Goal: Task Accomplishment & Management: Manage account settings

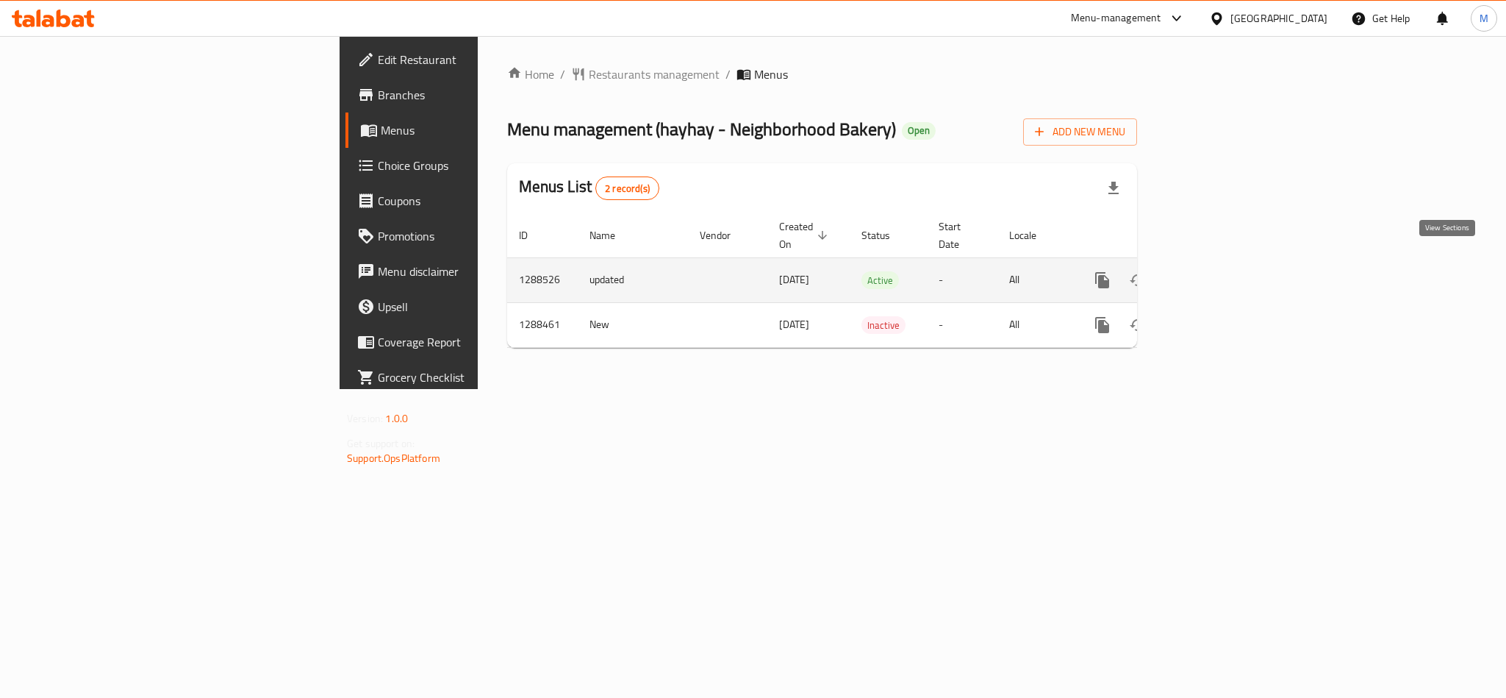
click at [1217, 271] on icon "enhanced table" at bounding box center [1209, 280] width 18 height 18
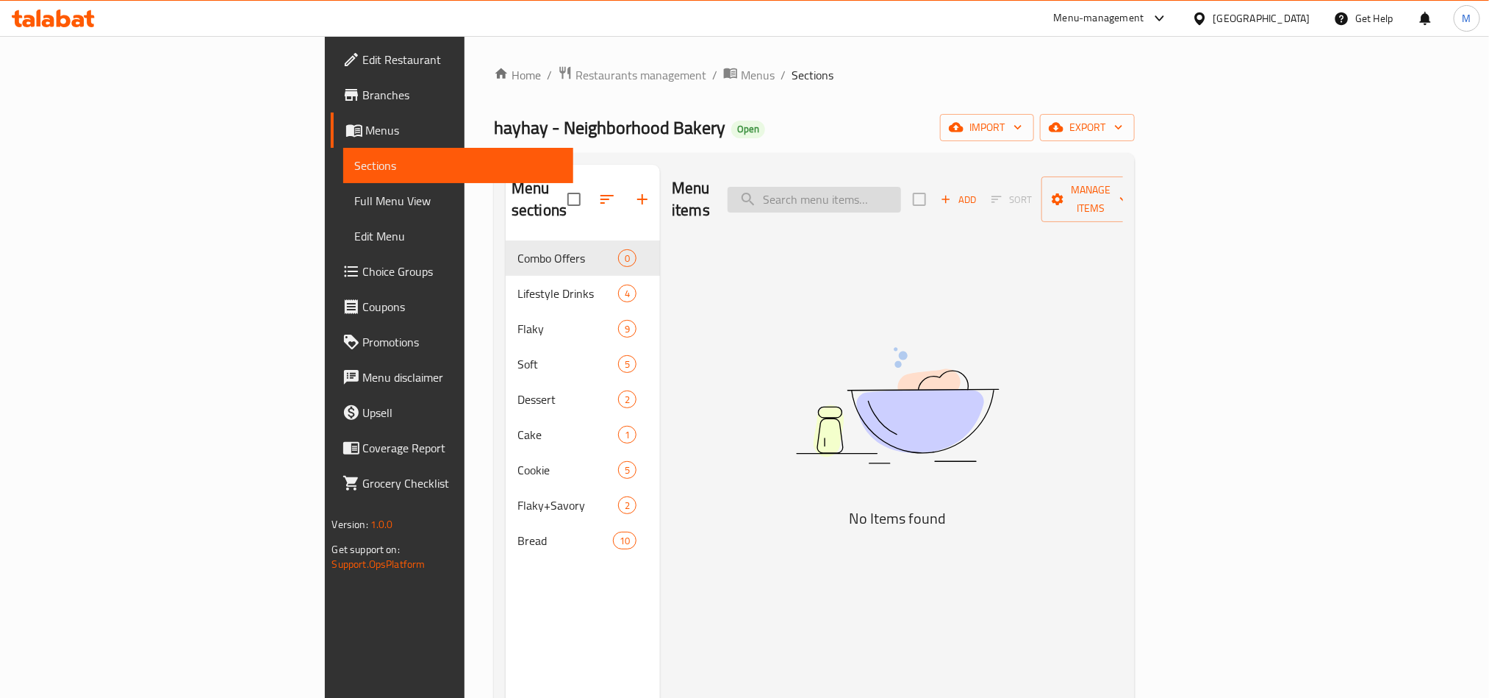
click at [901, 198] on input "search" at bounding box center [814, 200] width 173 height 26
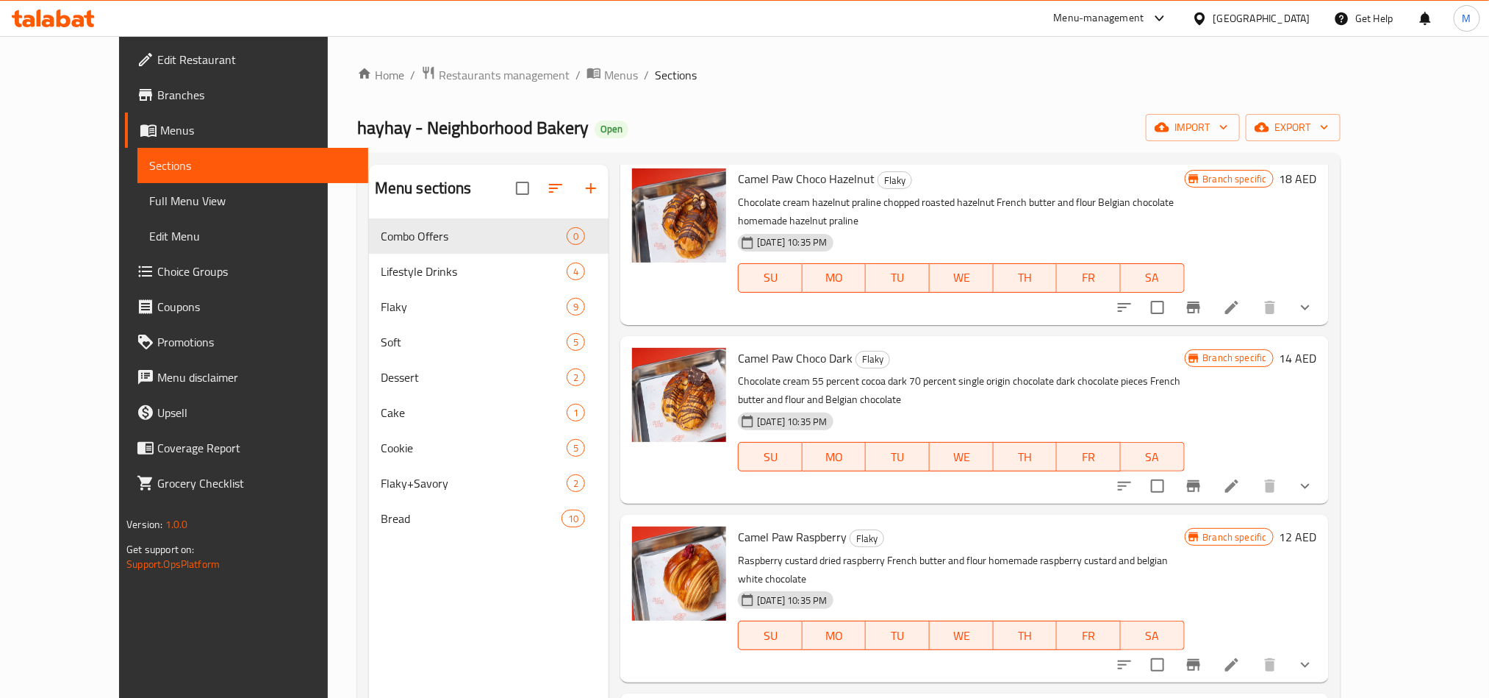
scroll to position [1054, 0]
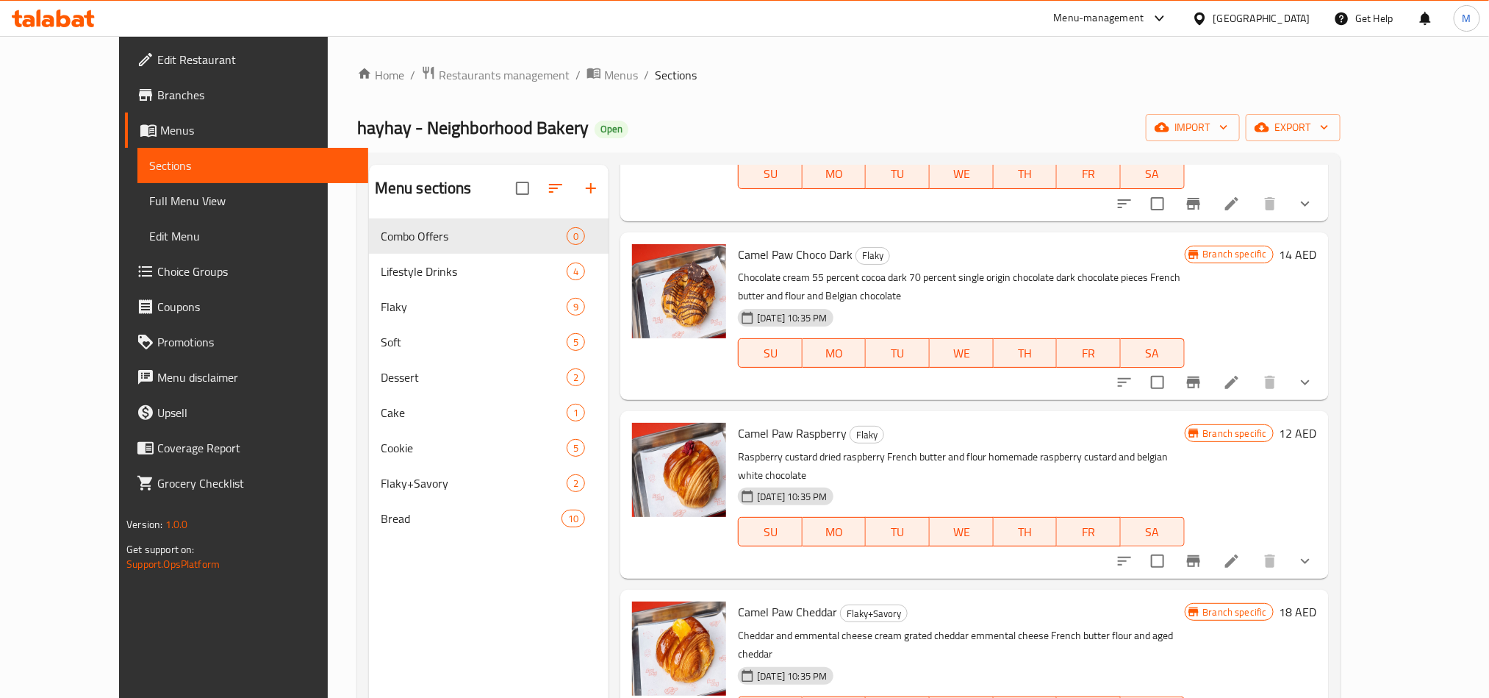
type input "camel"
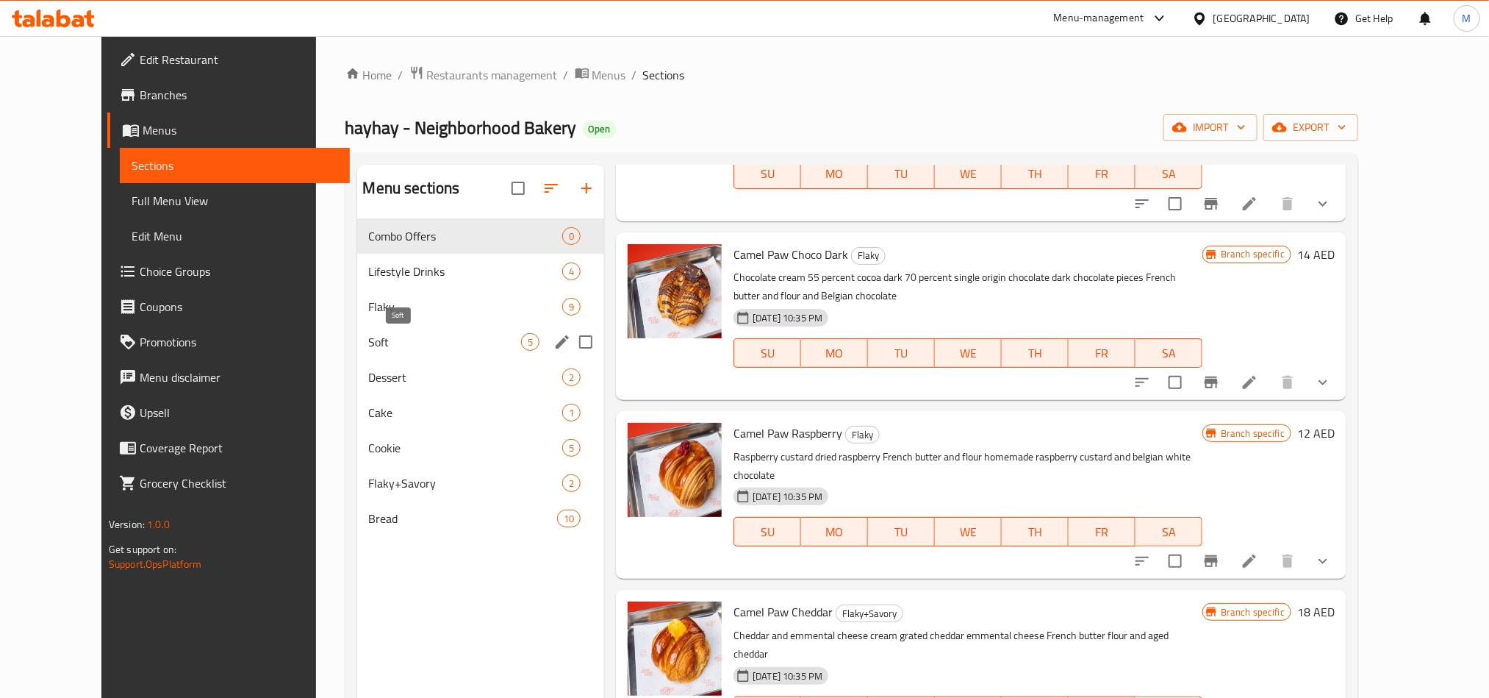
click at [375, 344] on span "Soft" at bounding box center [445, 342] width 153 height 18
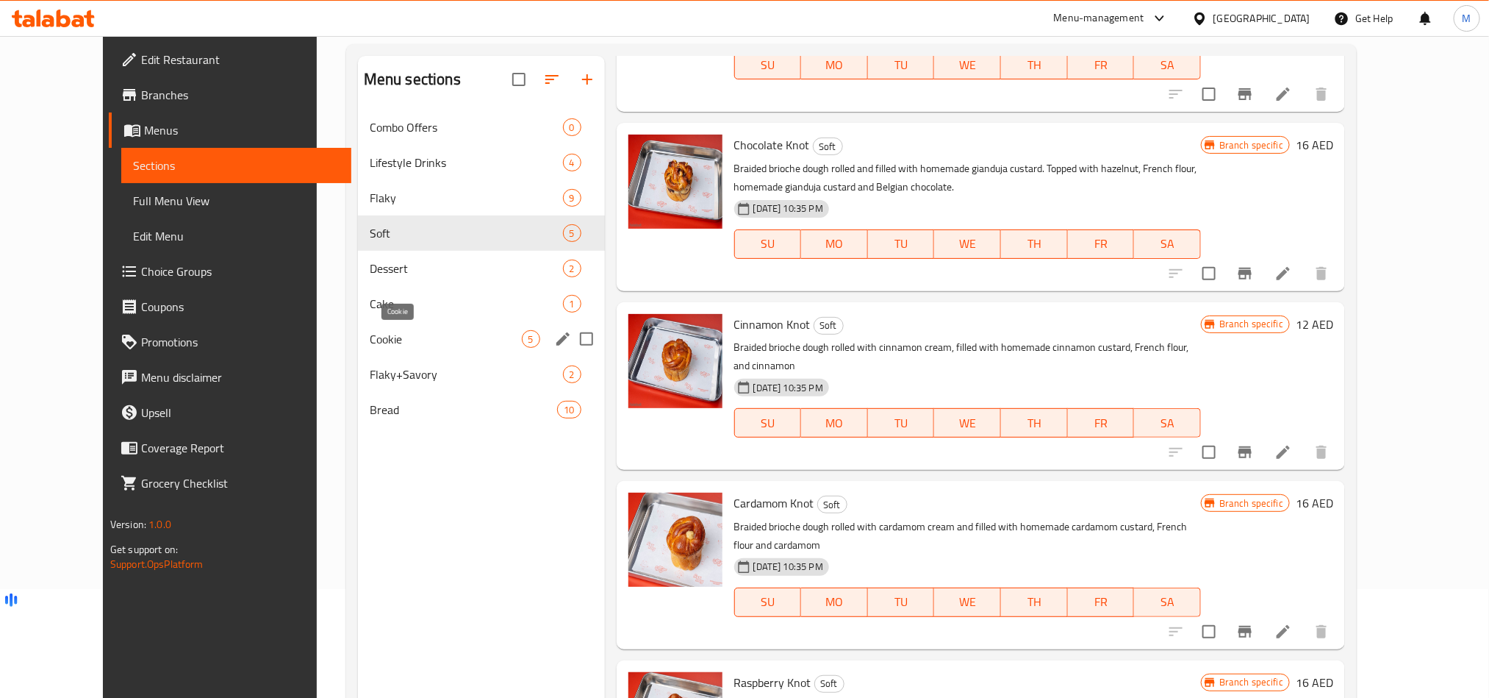
scroll to position [96, 0]
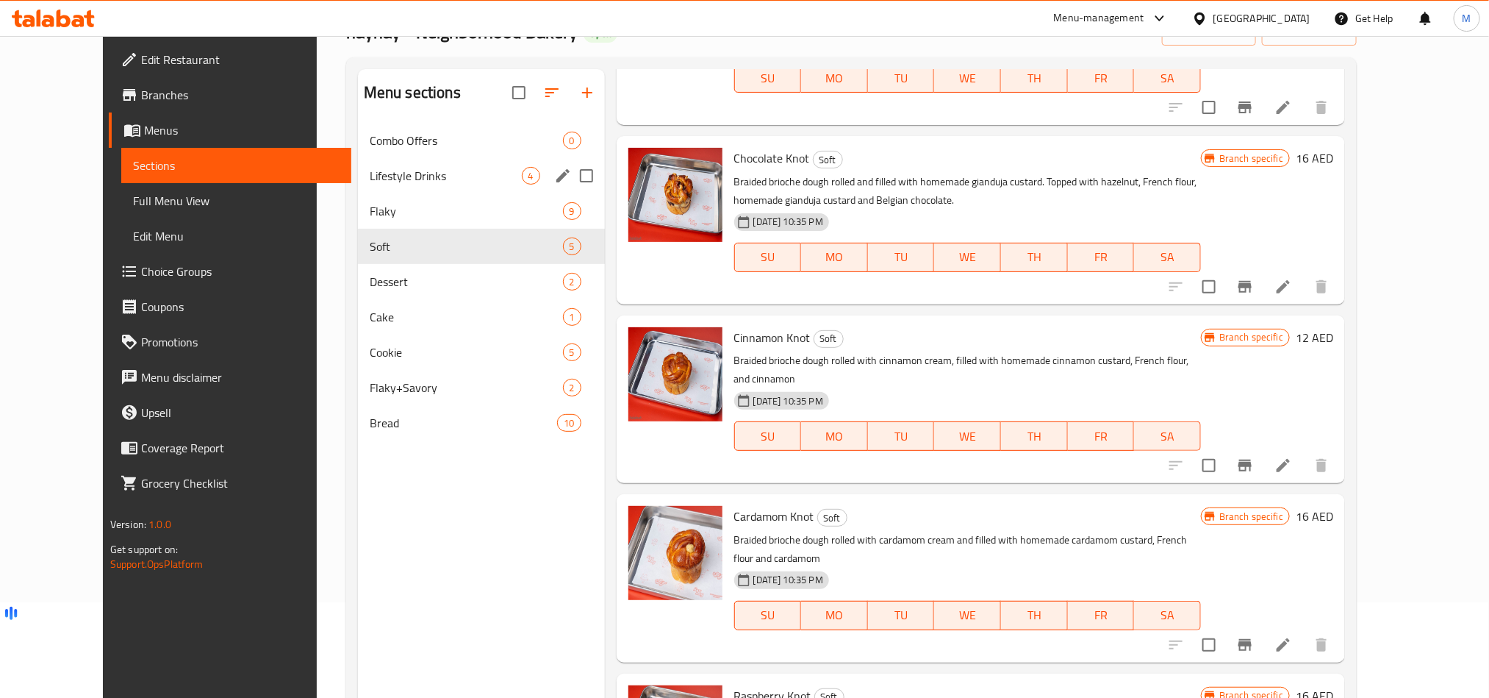
click at [408, 170] on span "Lifestyle Drinks" at bounding box center [446, 176] width 152 height 18
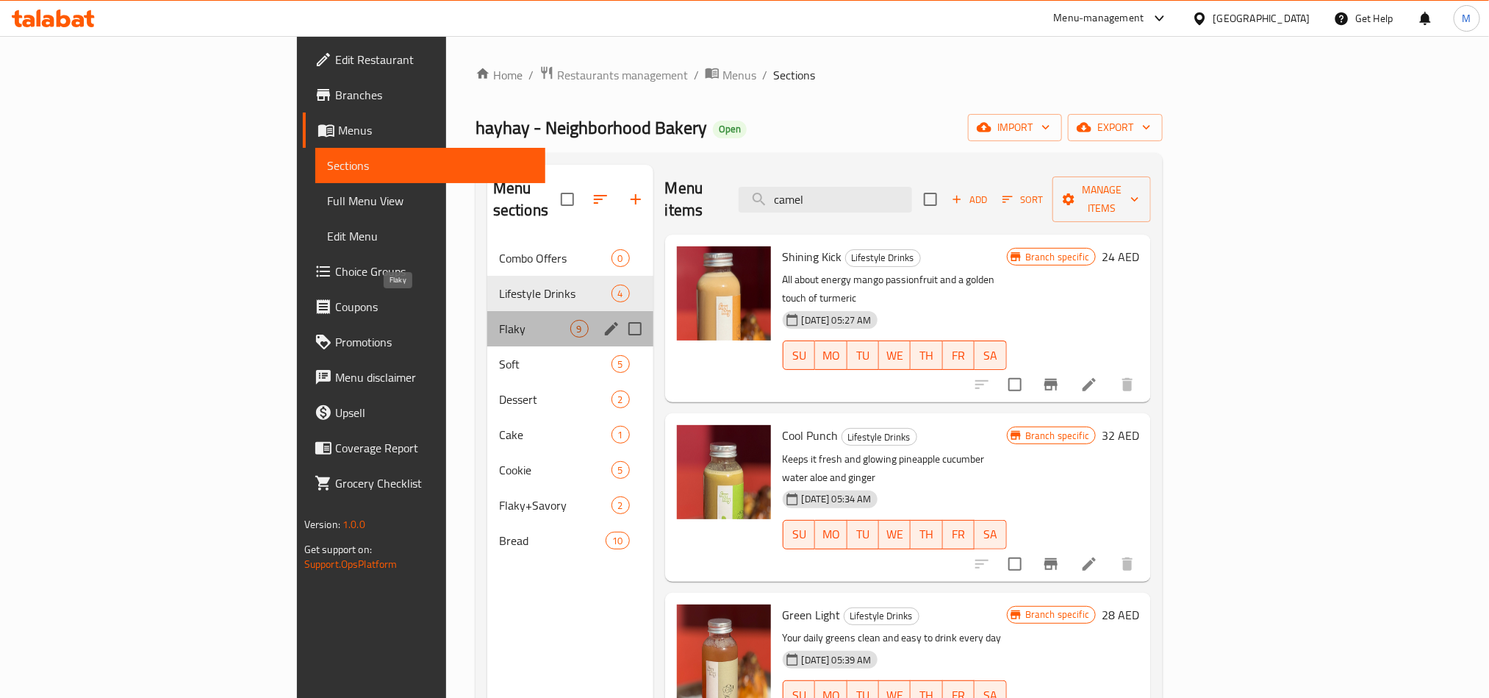
click at [499, 320] on span "Flaky" at bounding box center [534, 329] width 71 height 18
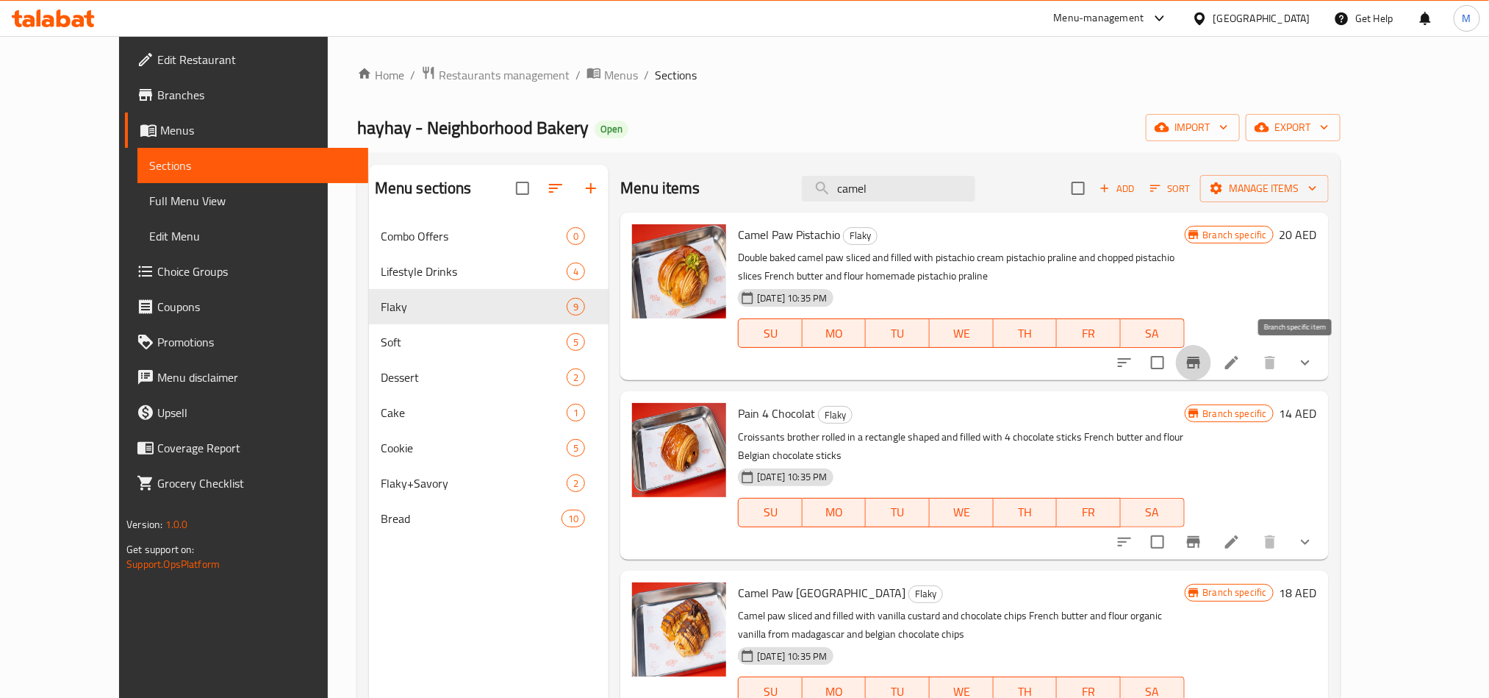
click at [1212, 369] on button "Branch-specific-item" at bounding box center [1193, 362] width 35 height 35
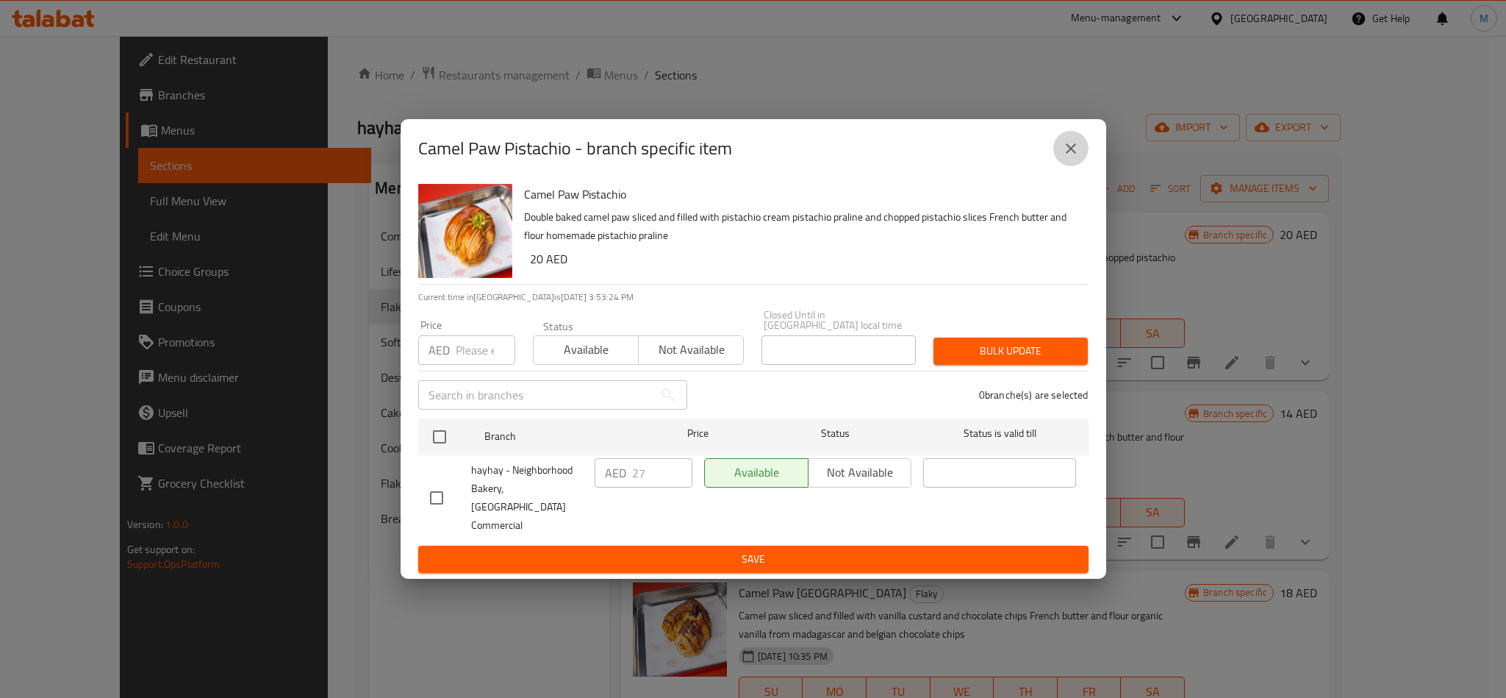
click at [1068, 152] on icon "close" at bounding box center [1071, 149] width 18 height 18
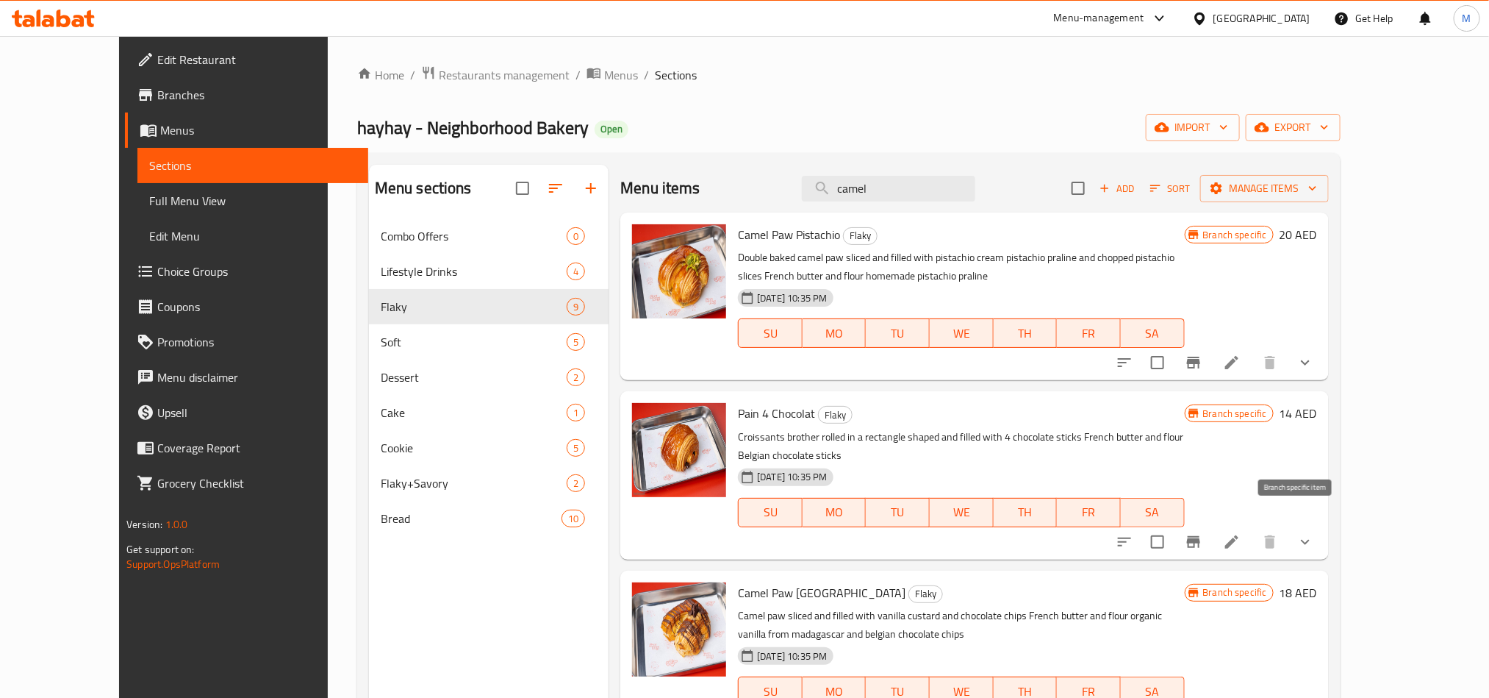
click at [1200, 536] on icon "Branch-specific-item" at bounding box center [1193, 542] width 13 height 12
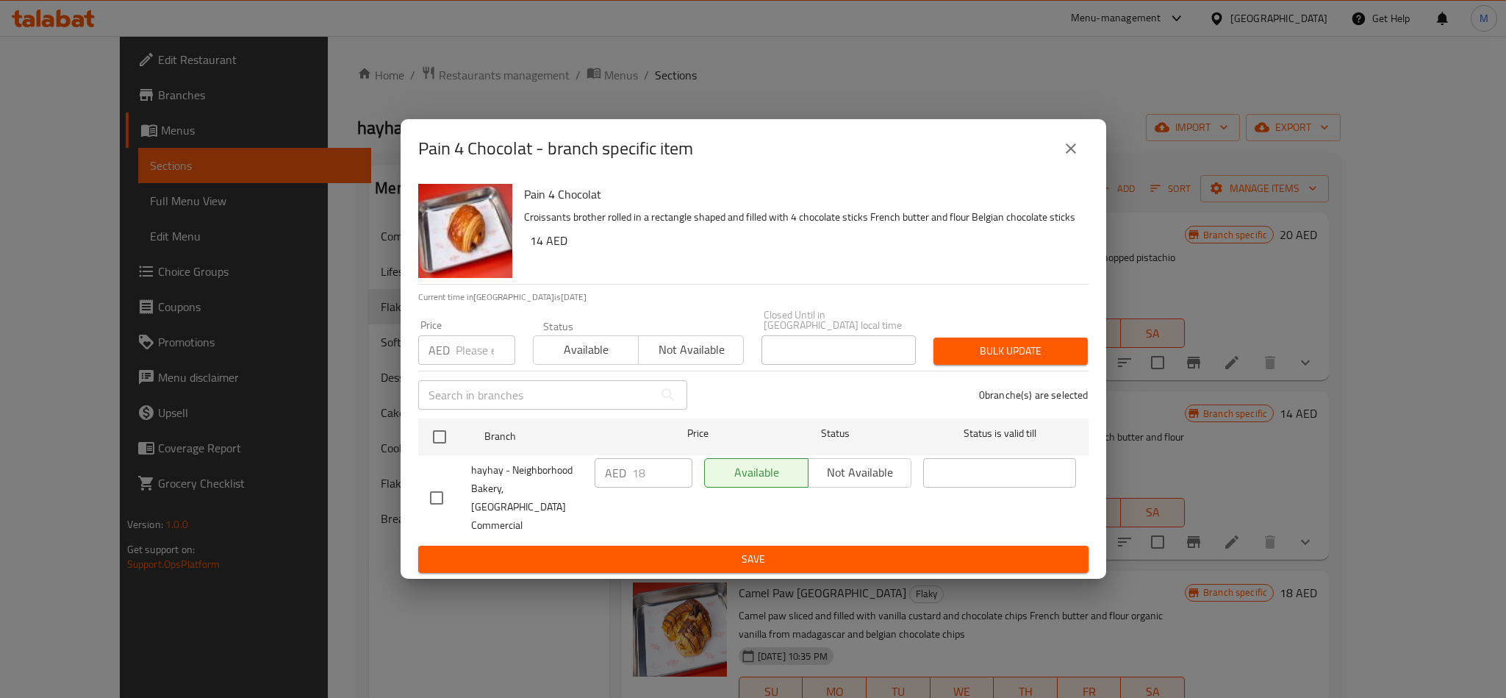
click at [1090, 161] on div "Pain 4 Chocolat - branch specific item" at bounding box center [754, 148] width 706 height 59
click at [1070, 154] on icon "close" at bounding box center [1071, 148] width 10 height 10
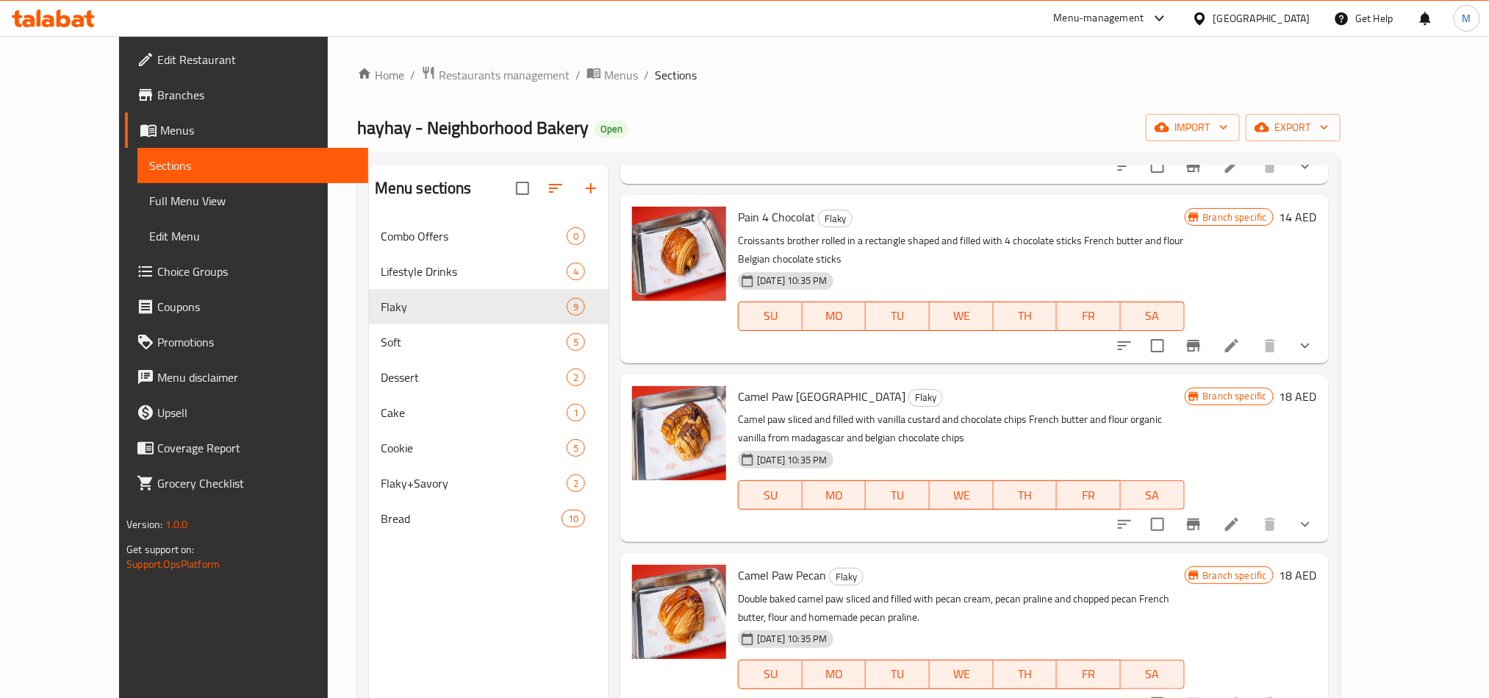
scroll to position [221, 0]
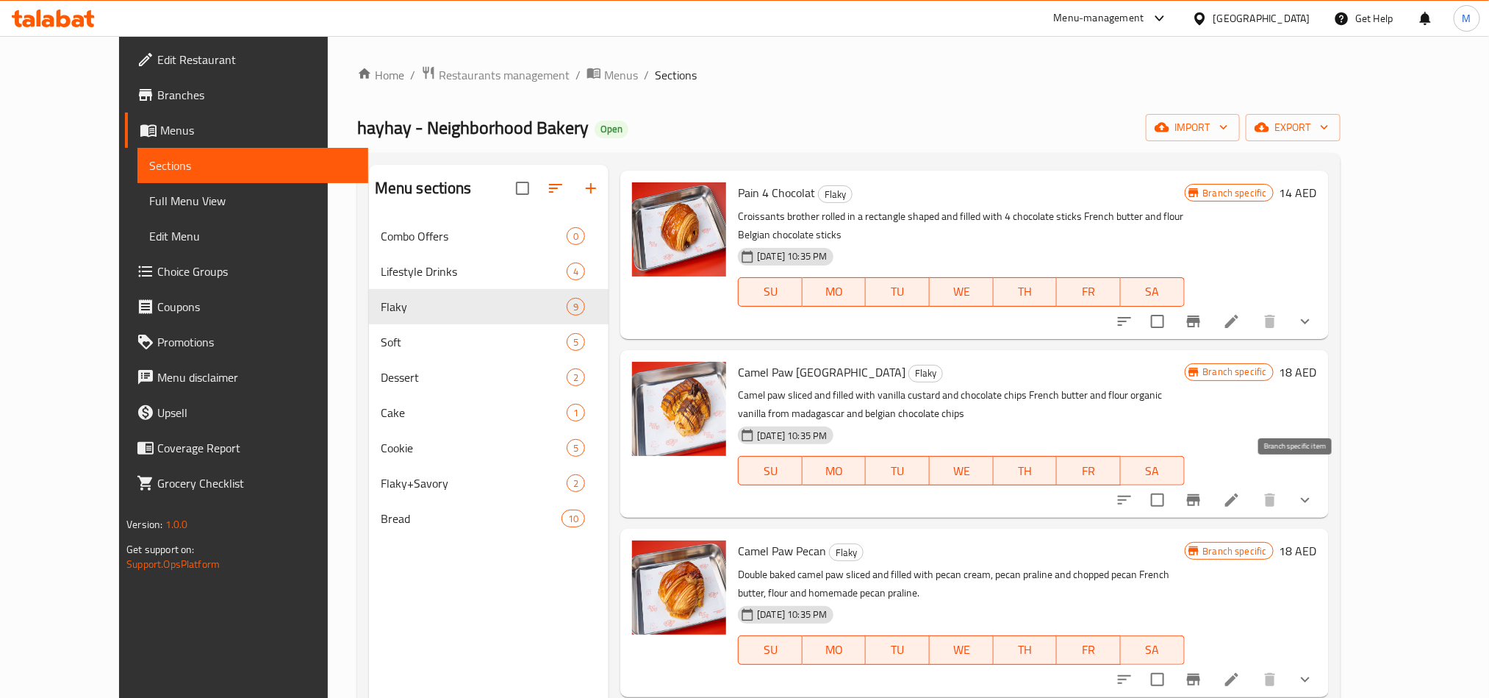
click at [1203, 491] on icon "Branch-specific-item" at bounding box center [1194, 500] width 18 height 18
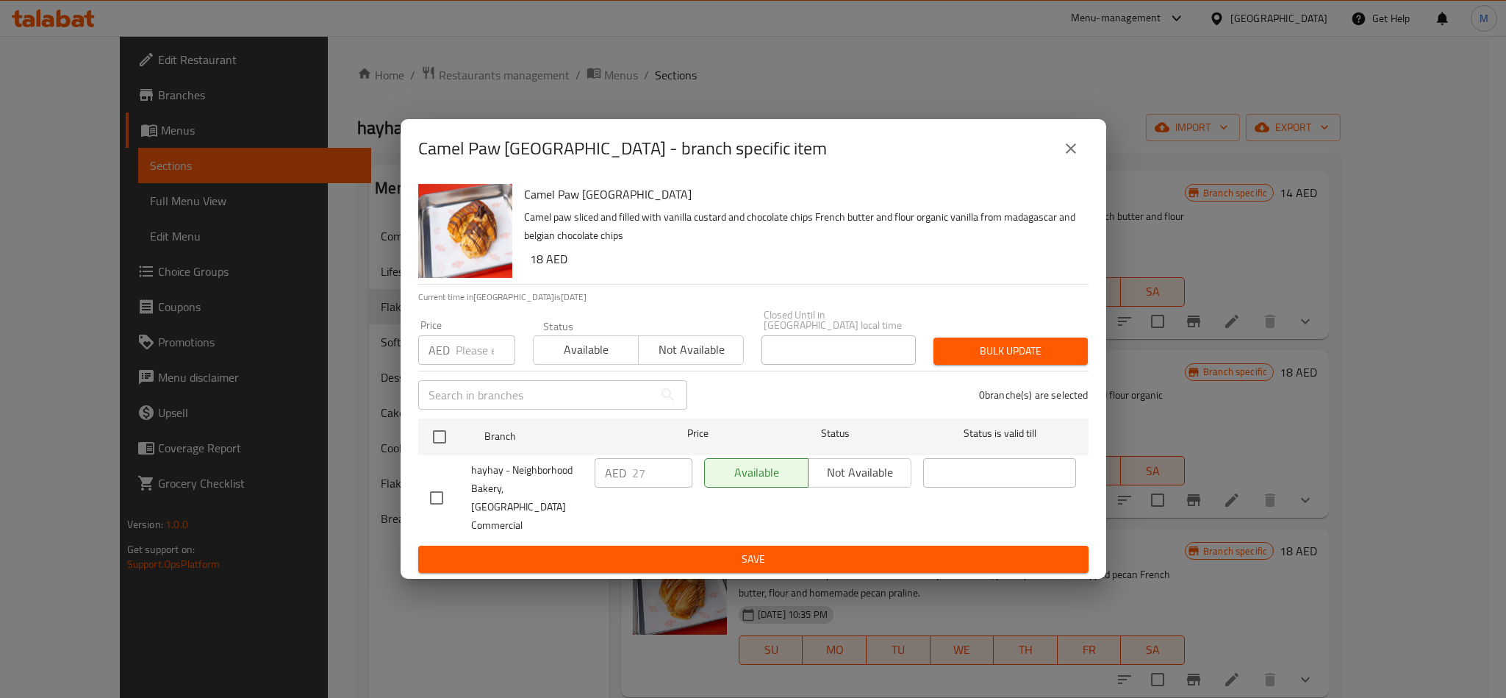
click at [1068, 150] on icon "close" at bounding box center [1071, 149] width 18 height 18
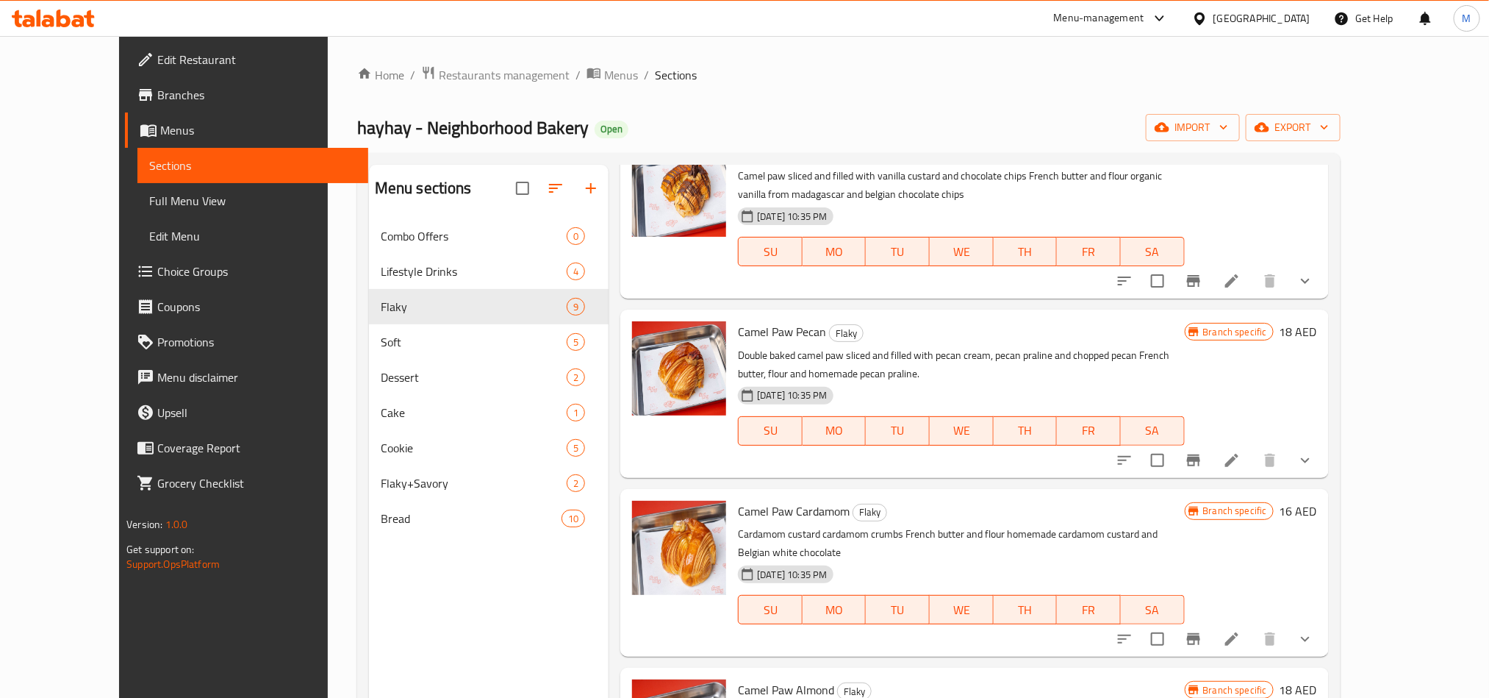
scroll to position [441, 0]
click at [1203, 450] on icon "Branch-specific-item" at bounding box center [1194, 459] width 18 height 18
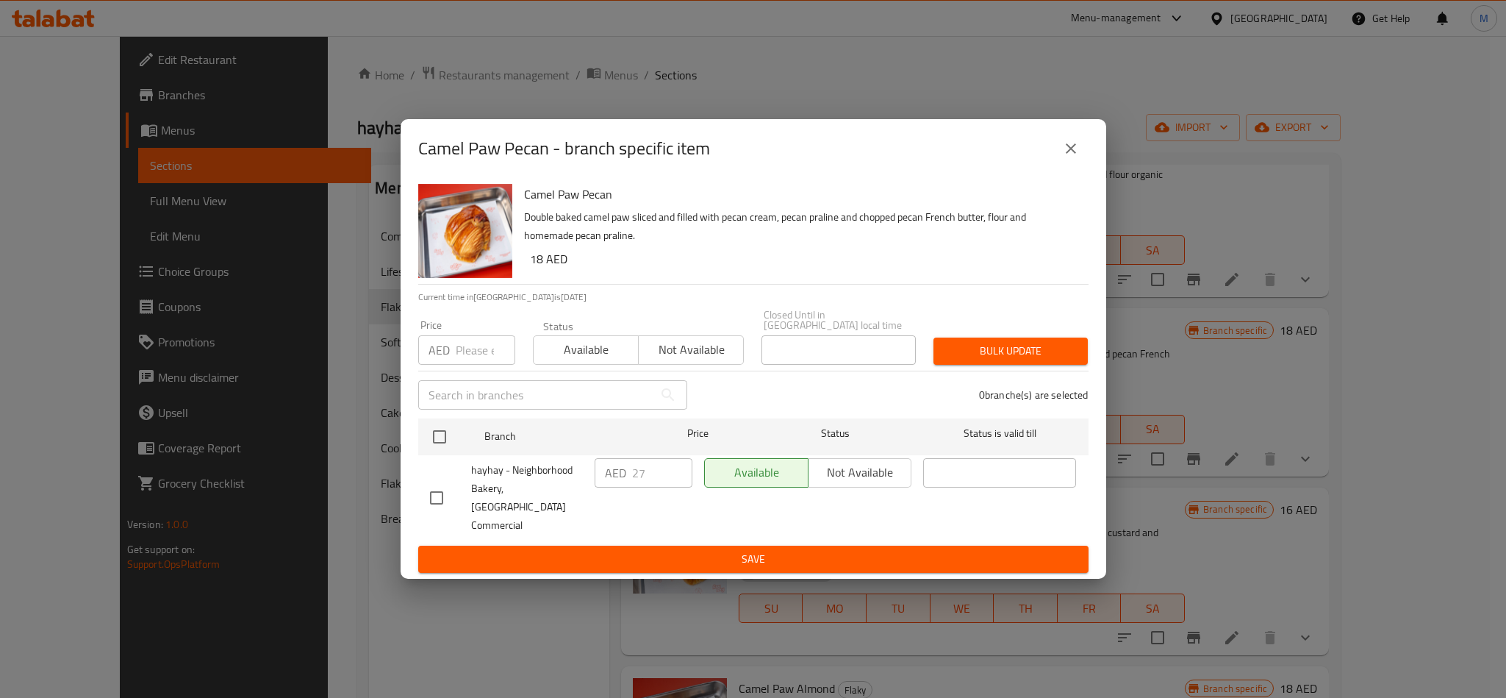
click at [1073, 152] on icon "close" at bounding box center [1071, 149] width 18 height 18
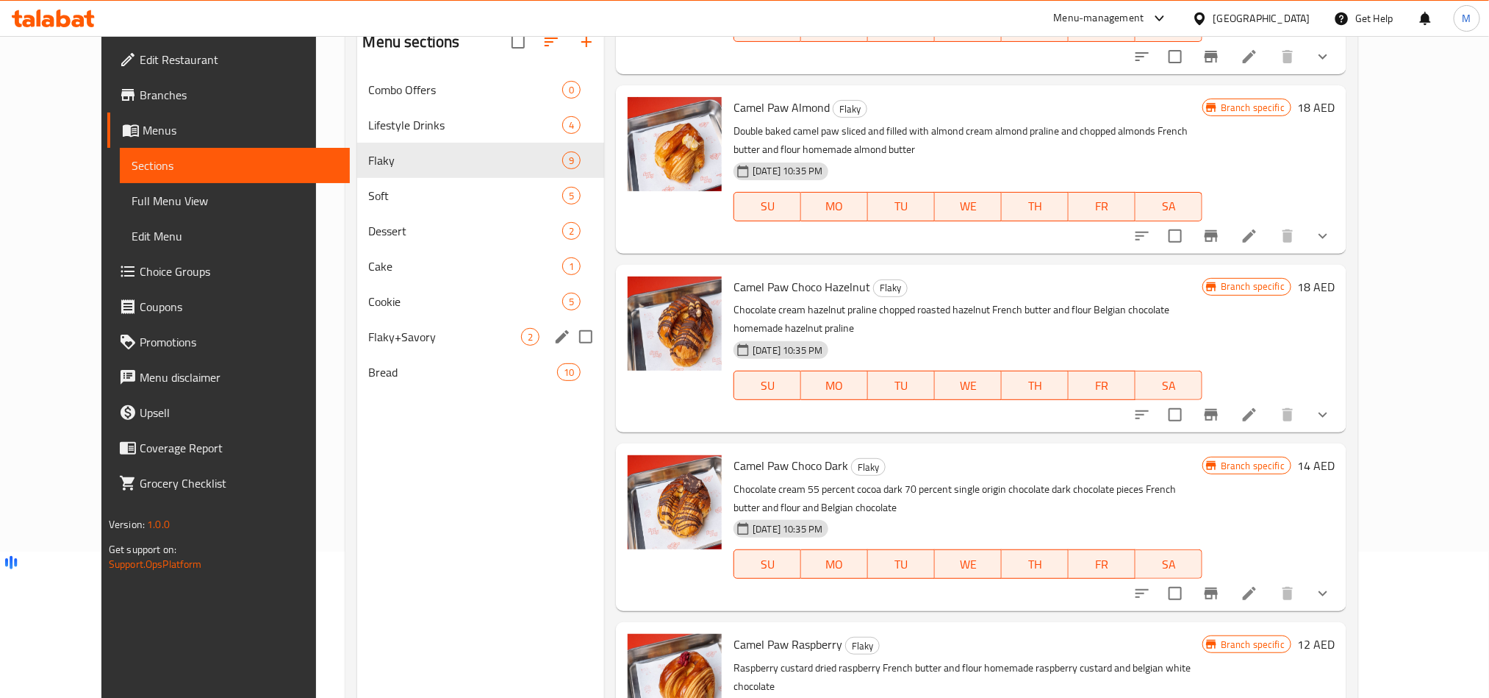
scroll to position [96, 0]
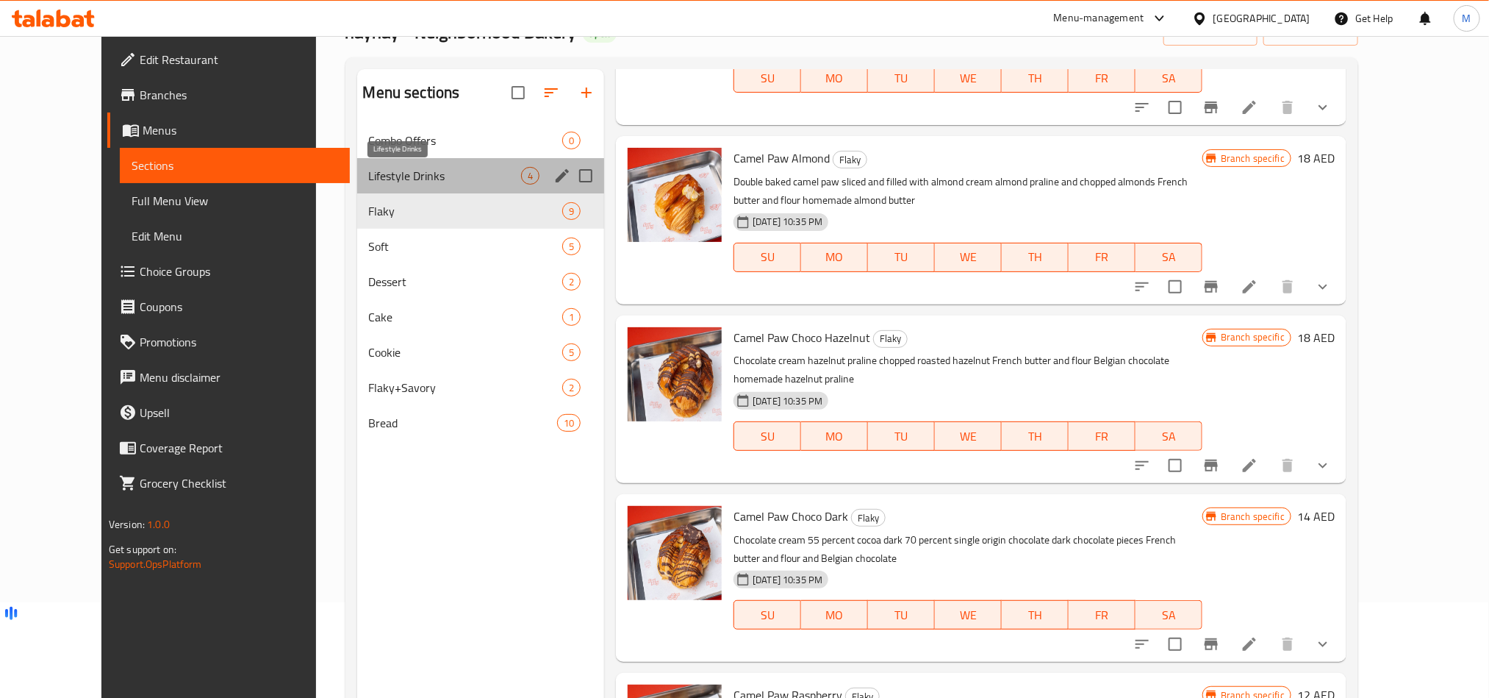
click at [373, 174] on span "Lifestyle Drinks" at bounding box center [445, 176] width 153 height 18
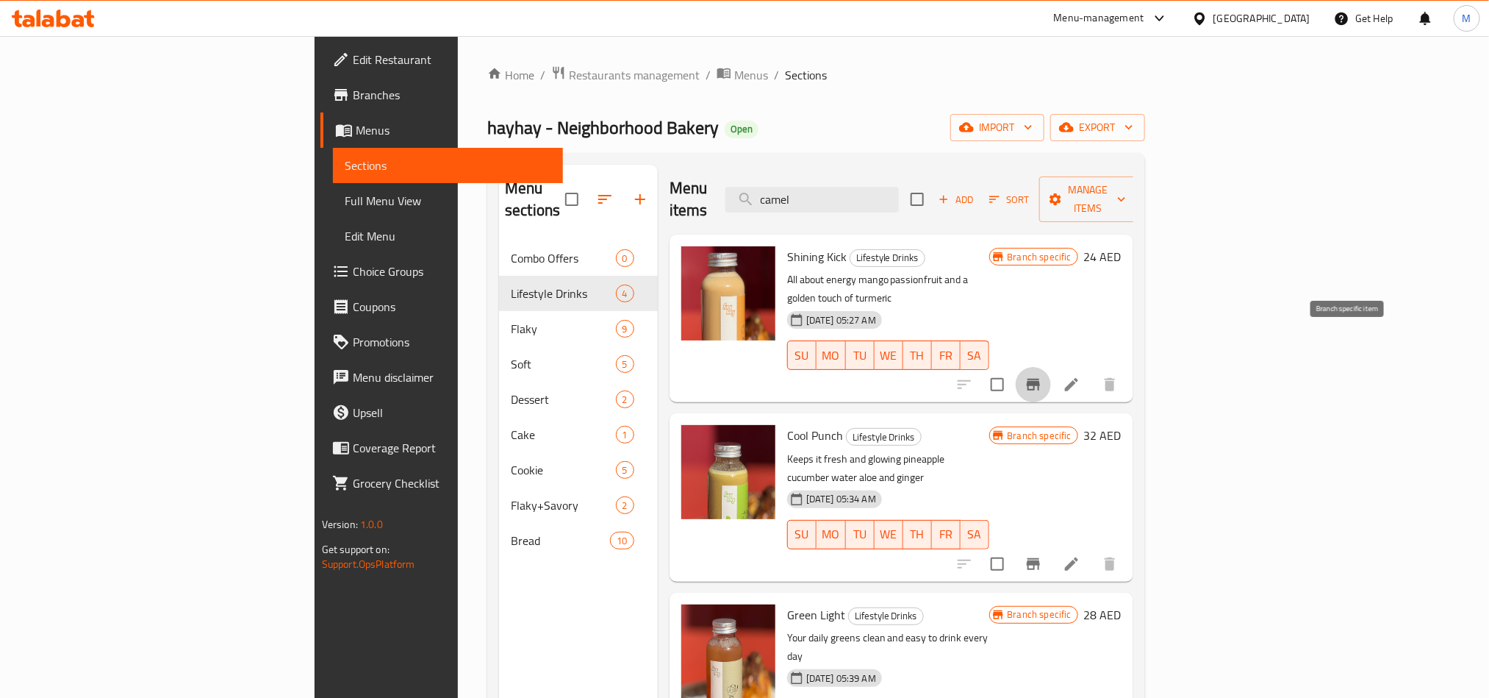
click at [1040, 379] on icon "Branch-specific-item" at bounding box center [1033, 385] width 13 height 12
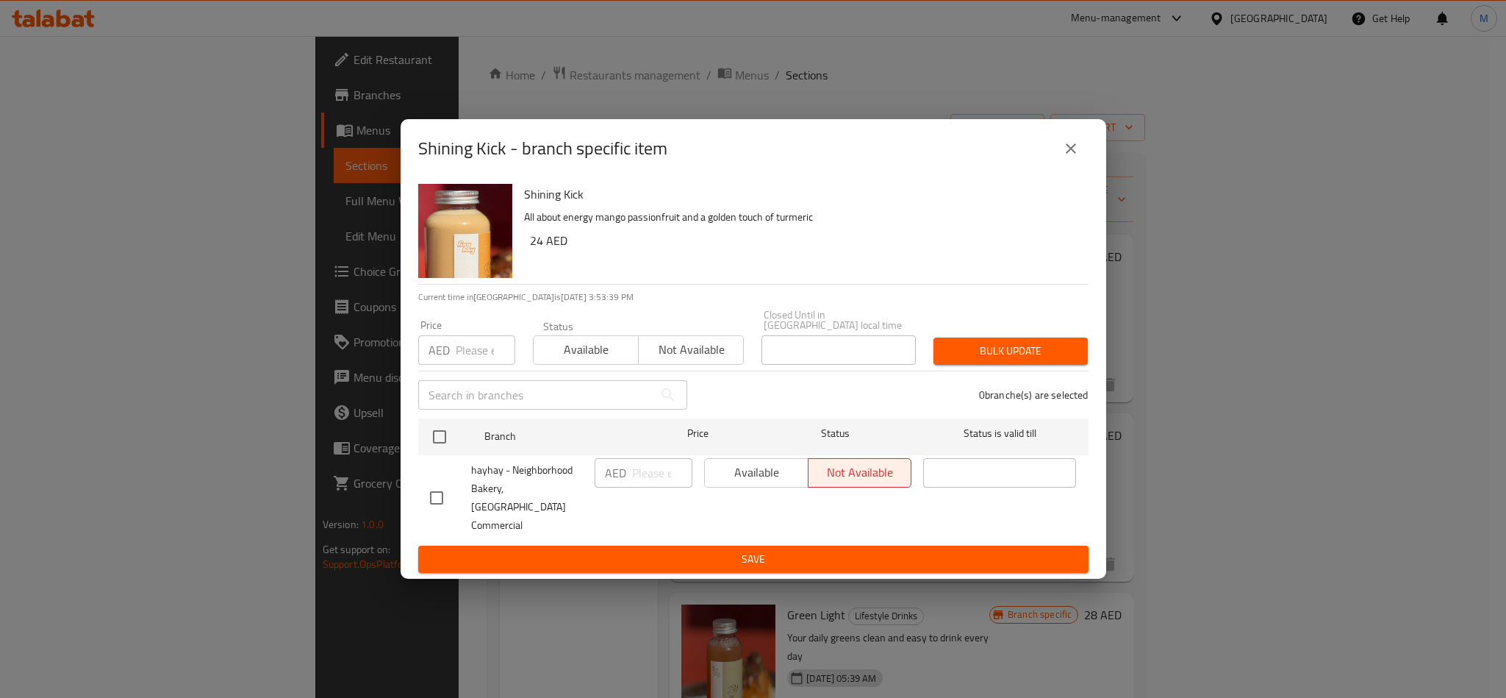
click at [1077, 155] on icon "close" at bounding box center [1071, 149] width 18 height 18
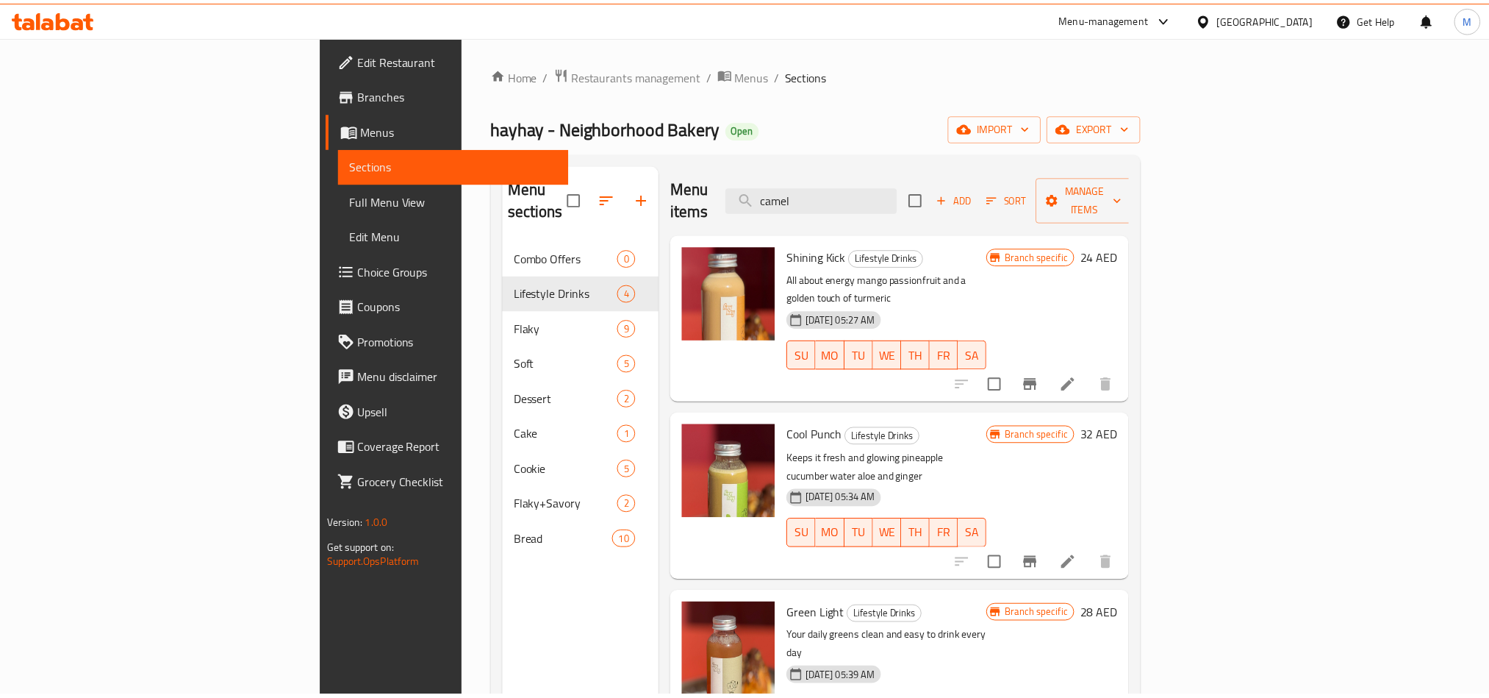
scroll to position [110, 0]
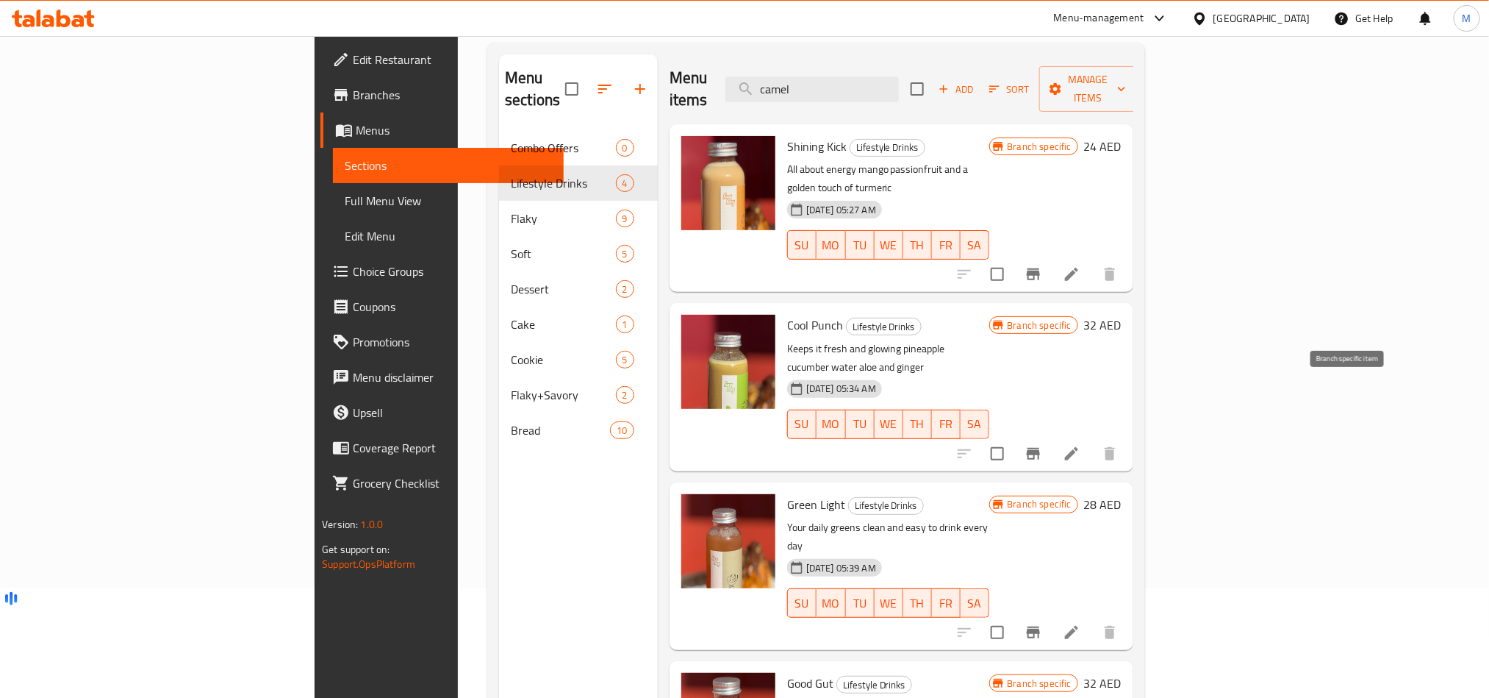
click at [1042, 445] on icon "Branch-specific-item" at bounding box center [1034, 454] width 18 height 18
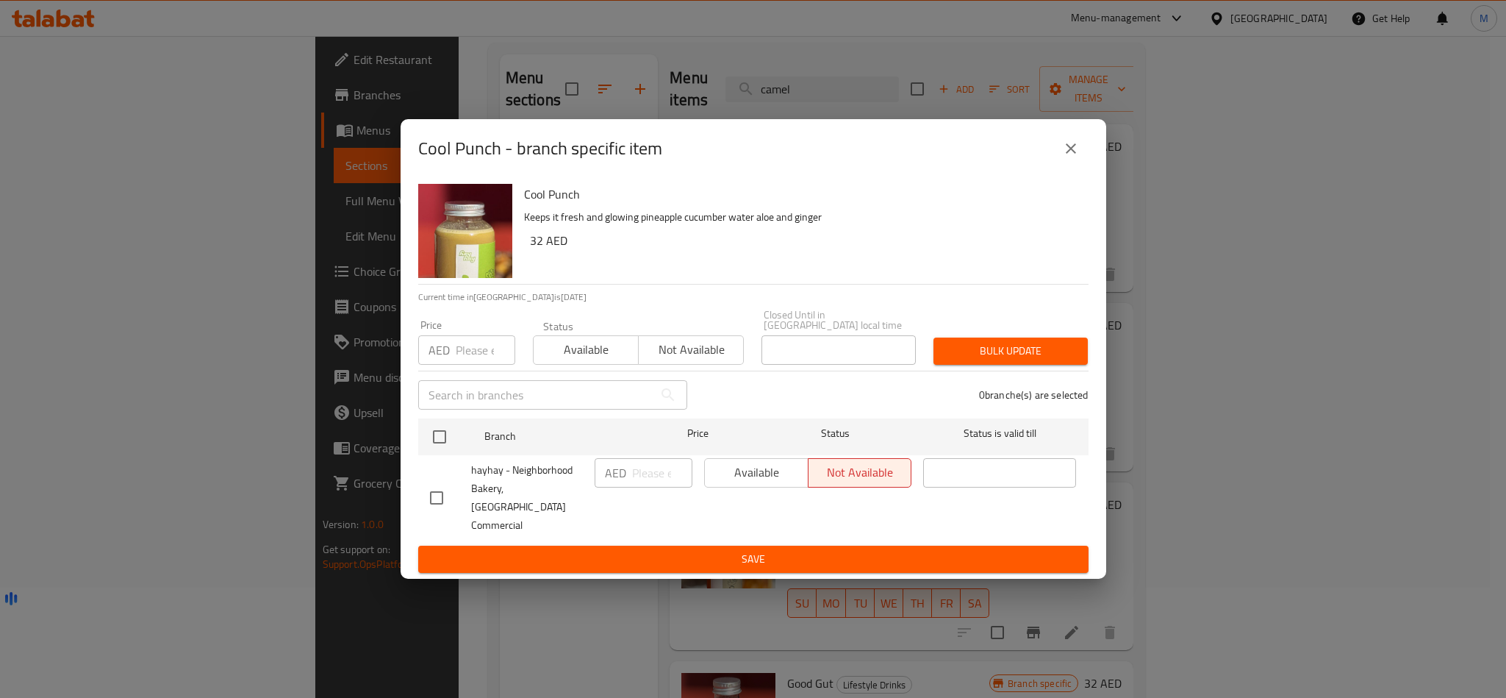
click at [1065, 157] on icon "close" at bounding box center [1071, 149] width 18 height 18
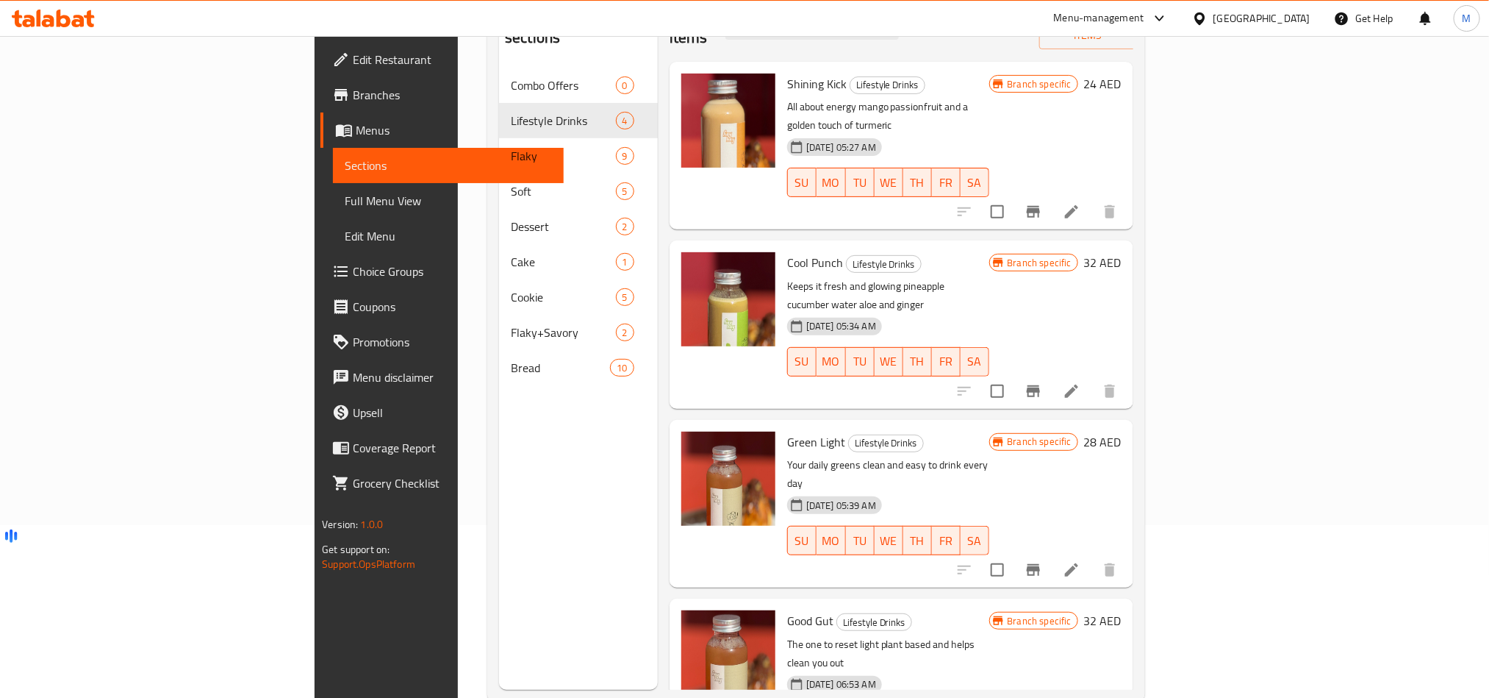
scroll to position [206, 0]
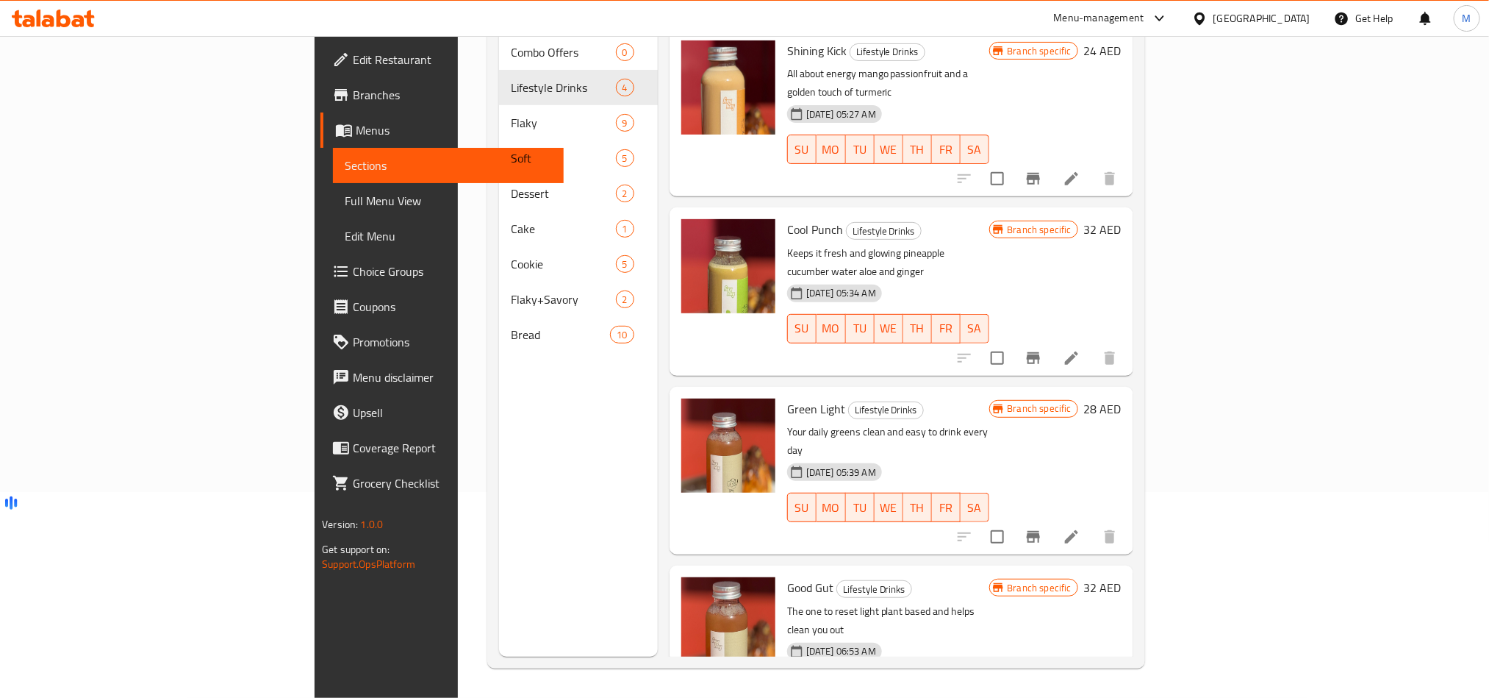
click at [1051, 519] on button "Branch-specific-item" at bounding box center [1033, 536] width 35 height 35
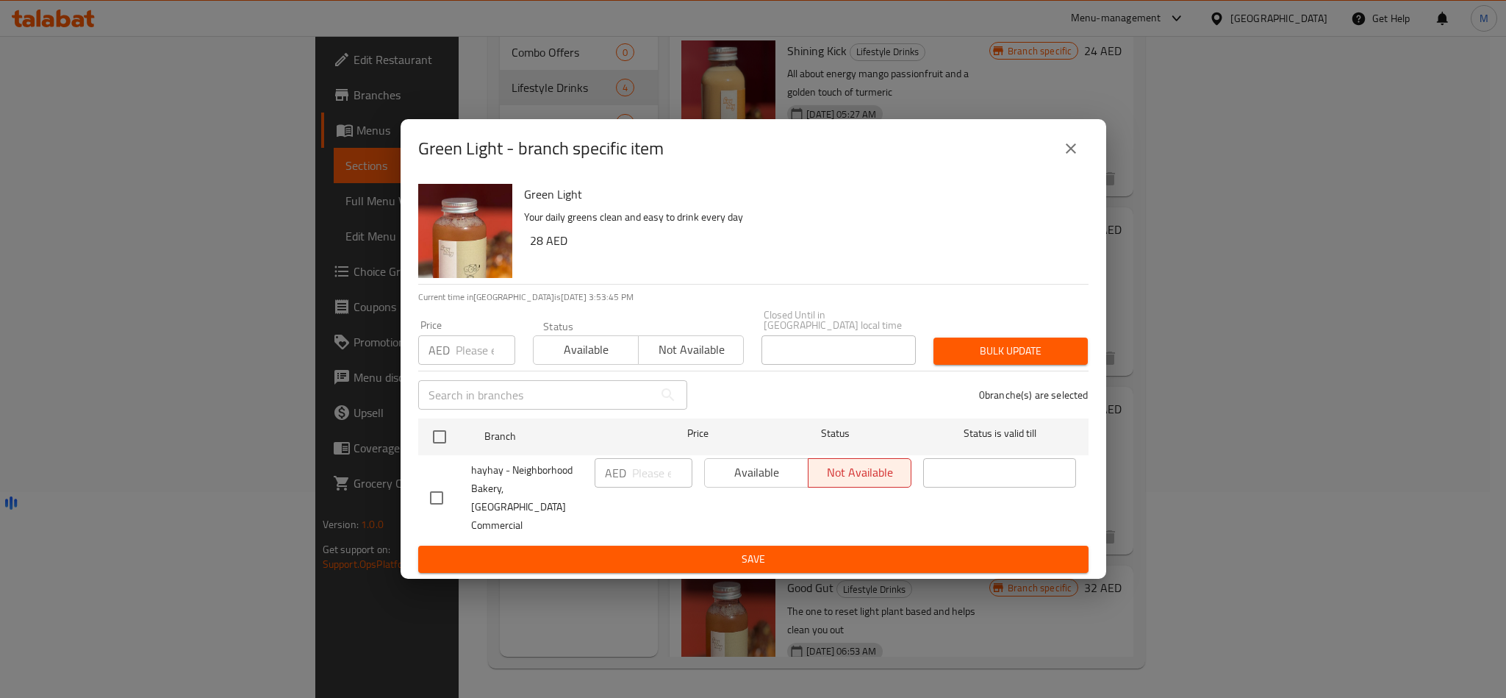
click at [1081, 161] on button "close" at bounding box center [1070, 148] width 35 height 35
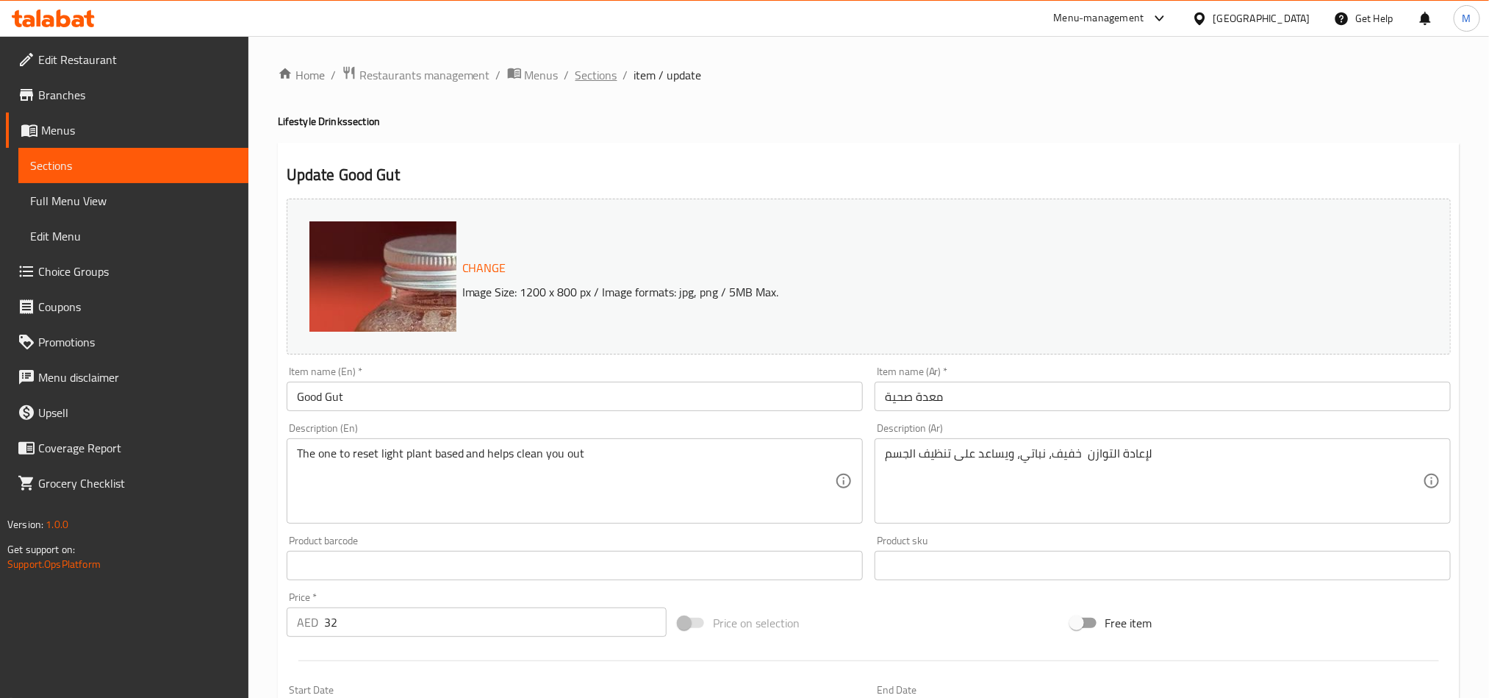
click at [598, 69] on span "Sections" at bounding box center [597, 75] width 42 height 18
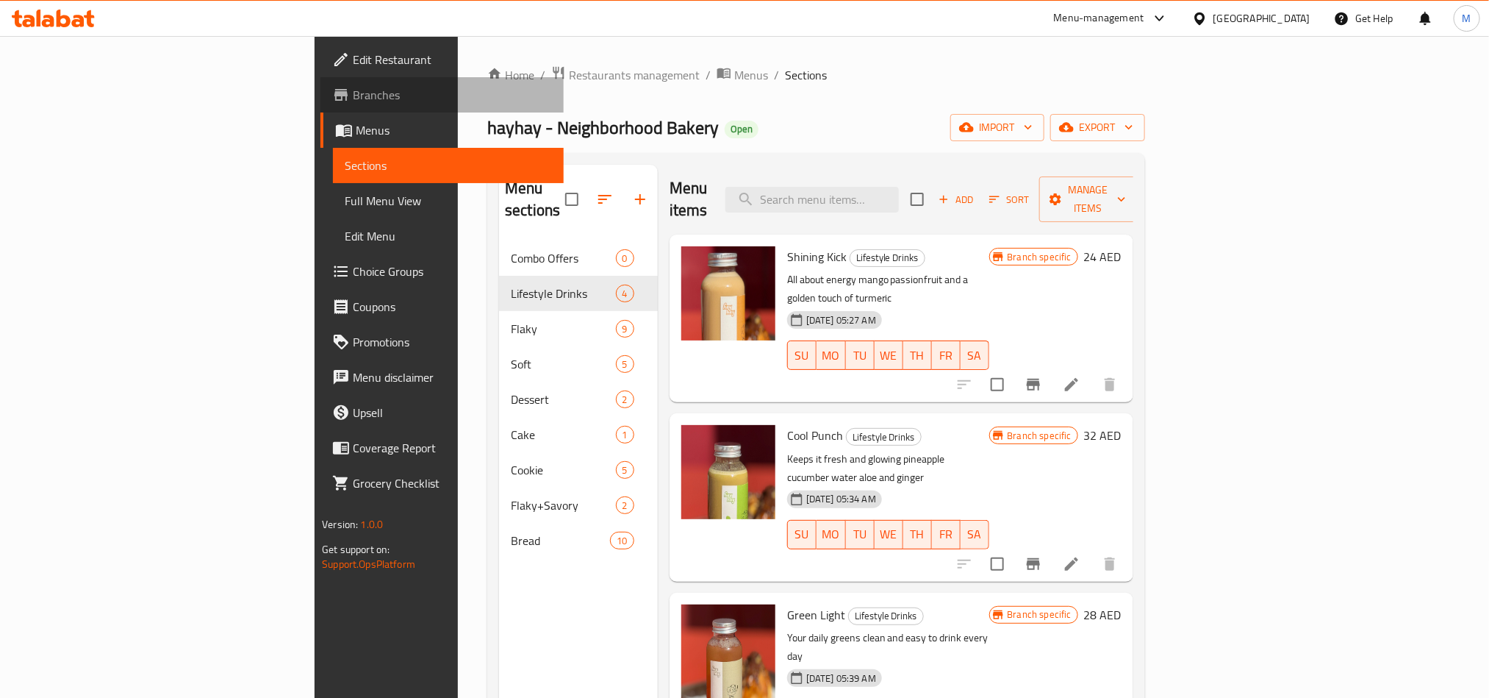
click at [353, 95] on span "Branches" at bounding box center [452, 95] width 198 height 18
